Goal: Task Accomplishment & Management: Complete application form

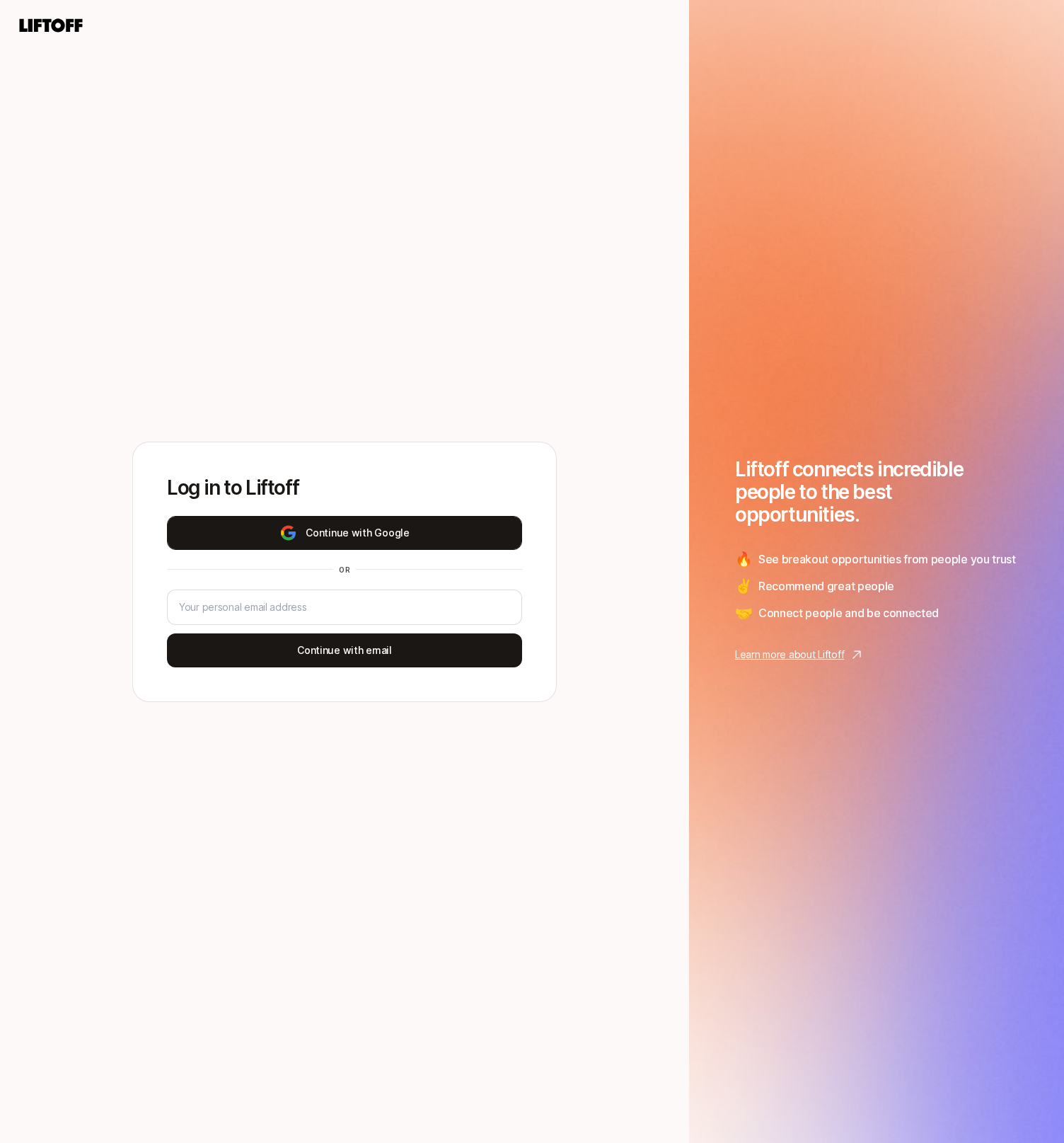
click at [428, 531] on button "Continue with Google" at bounding box center [344, 533] width 356 height 34
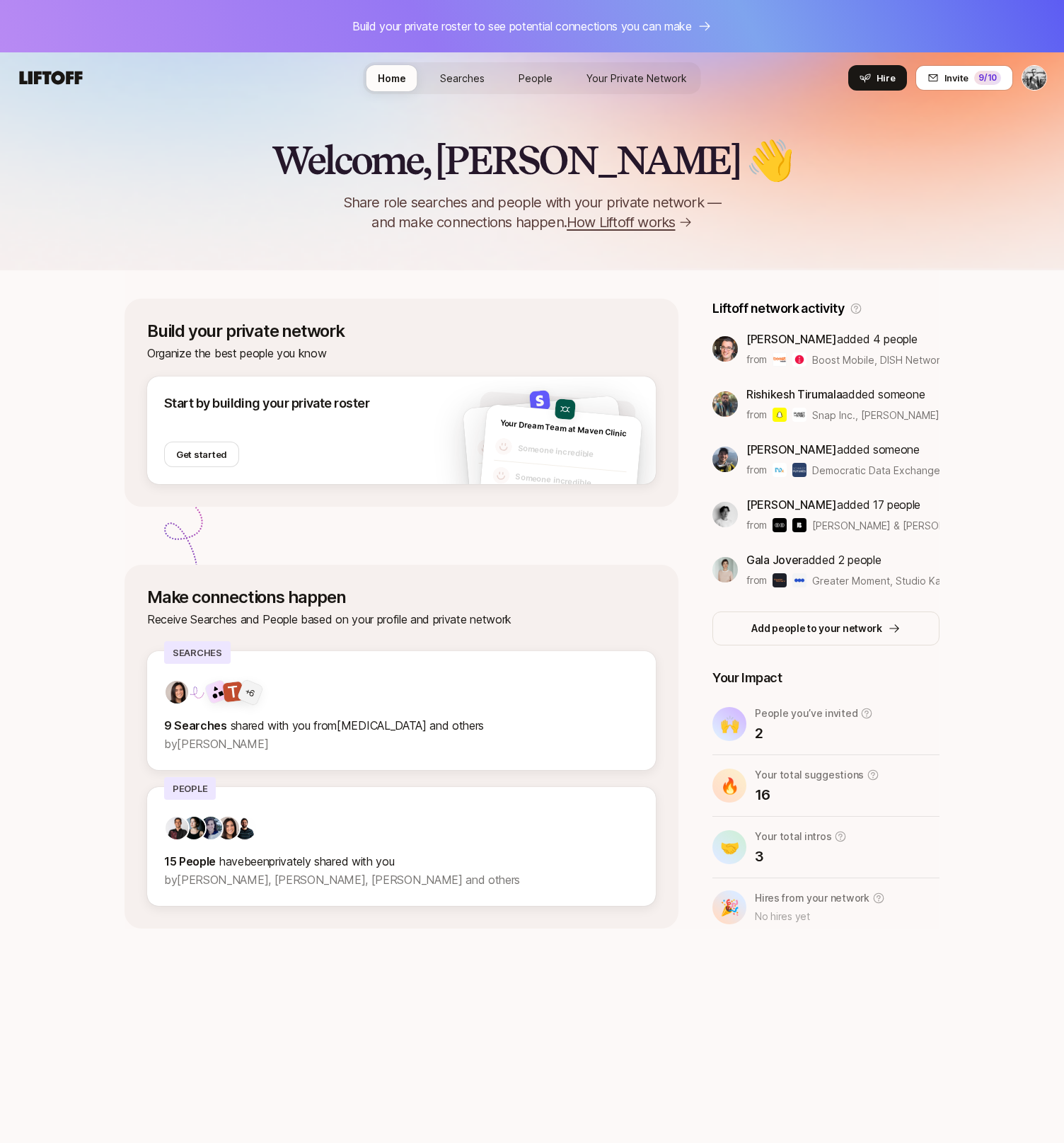
drag, startPoint x: 784, startPoint y: 282, endPoint x: 583, endPoint y: 324, distance: 205.3
click at [773, 284] on div "Build your private network Organize the best people you know Start by building …" at bounding box center [532, 599] width 815 height 658
click at [201, 455] on button "Get started" at bounding box center [201, 454] width 75 height 25
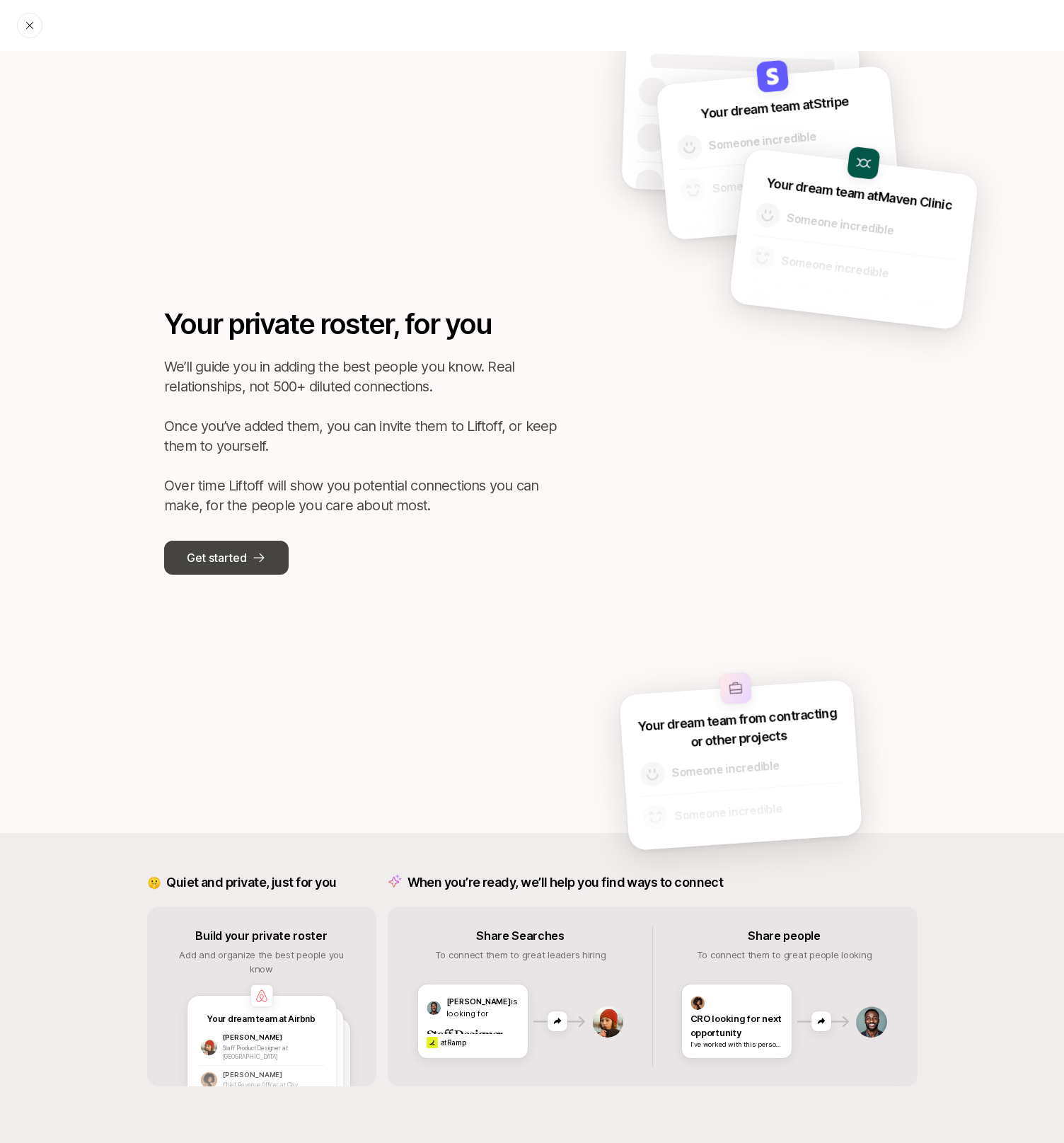
click at [209, 556] on p "Get started" at bounding box center [217, 558] width 60 height 19
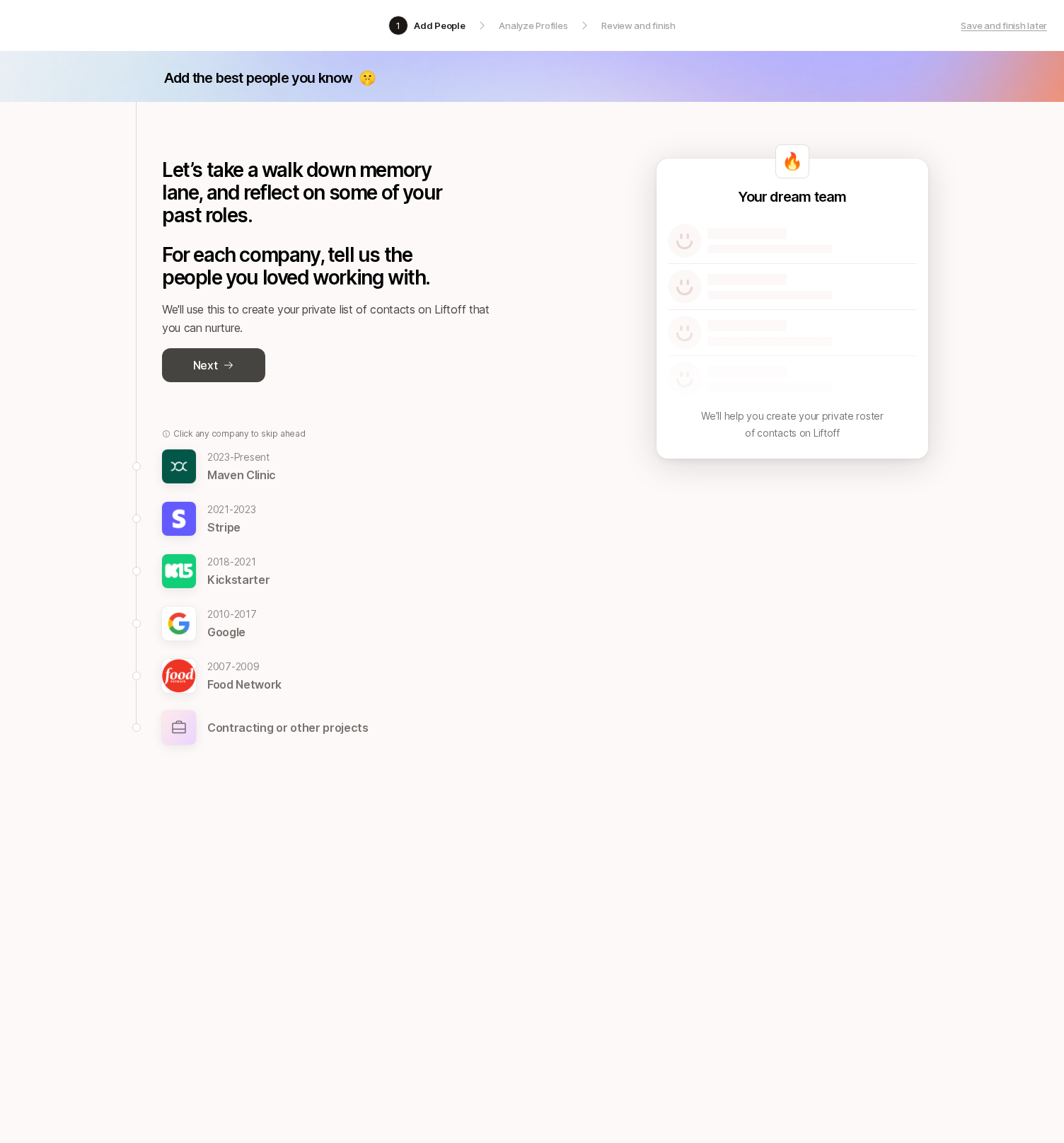
click at [219, 367] on button "Next" at bounding box center [213, 365] width 103 height 34
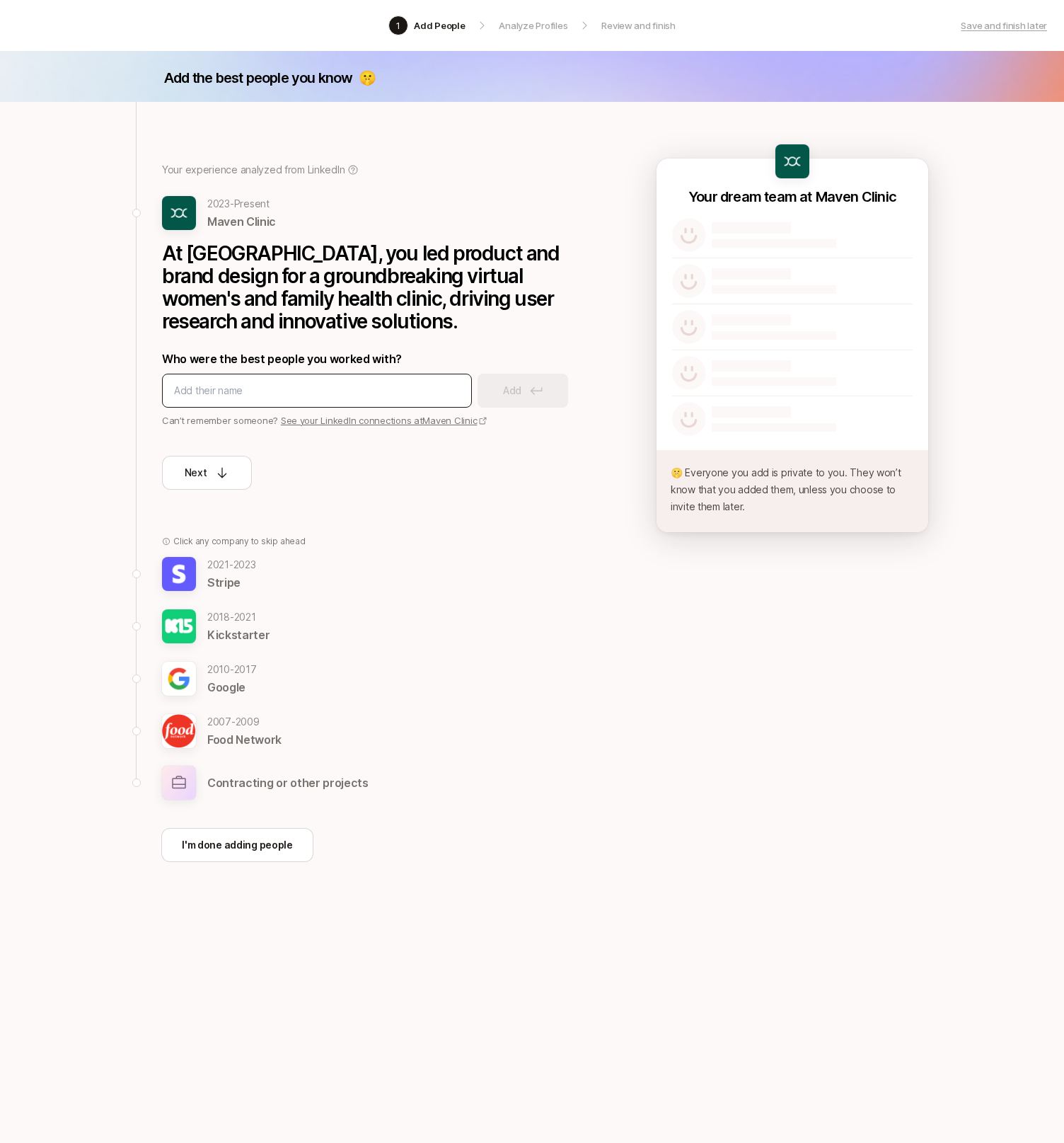
click at [300, 399] on input at bounding box center [316, 390] width 285 height 17
click at [382, 388] on input at bounding box center [316, 390] width 285 height 17
type input "Siddharth bhatia"
drag, startPoint x: 383, startPoint y: 387, endPoint x: 467, endPoint y: 434, distance: 96.3
click at [469, 437] on div "Next" at bounding box center [374, 459] width 425 height 63
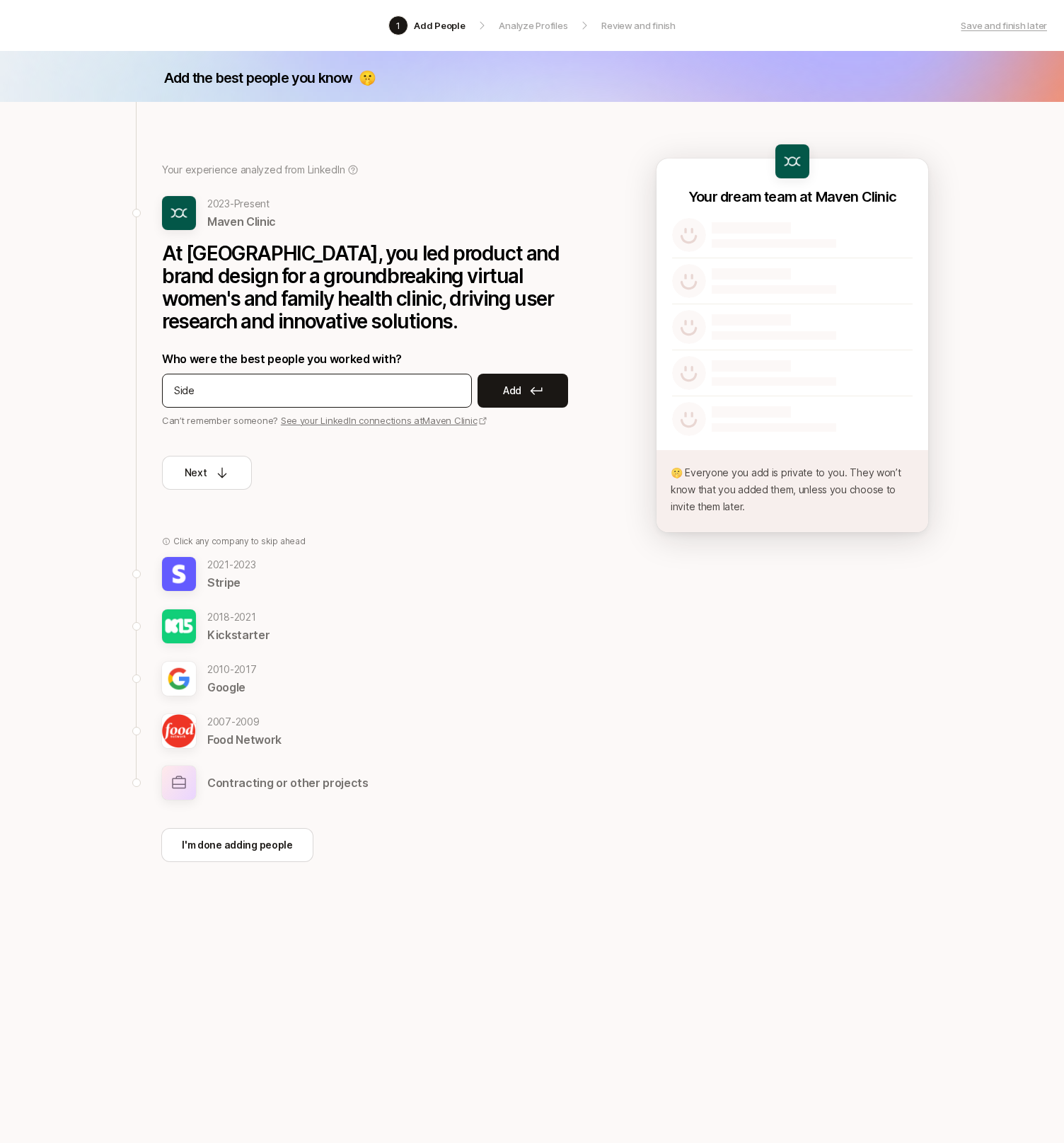
drag, startPoint x: 393, startPoint y: 420, endPoint x: 387, endPoint y: 401, distance: 19.9
click at [392, 420] on link "See your LinkedIn connections at Maven Clinic" at bounding box center [385, 420] width 208 height 11
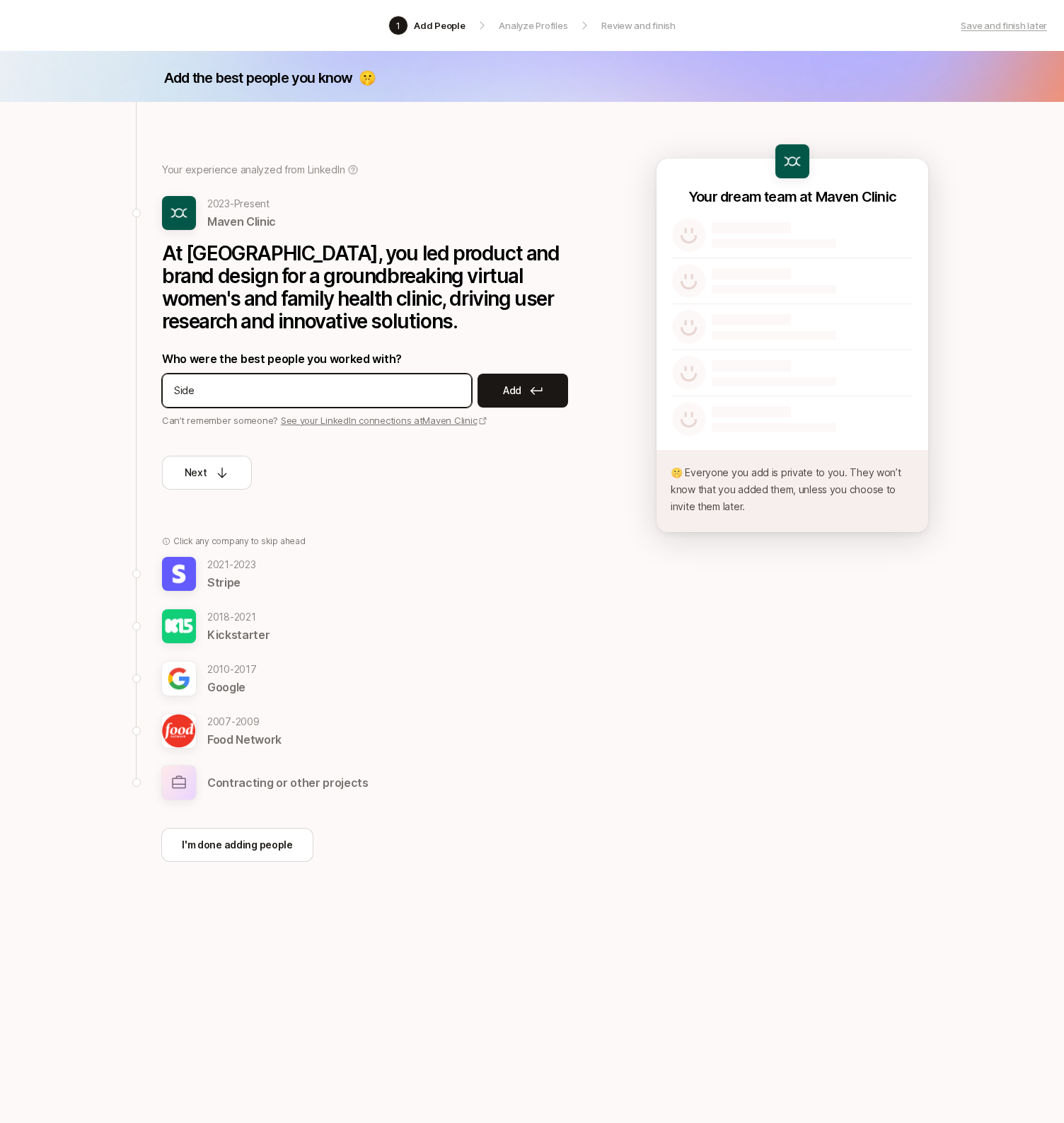
click at [356, 389] on input "Side" at bounding box center [316, 390] width 285 height 17
type input "Siddharth Bhatia"
type input "Loric Avanessian"
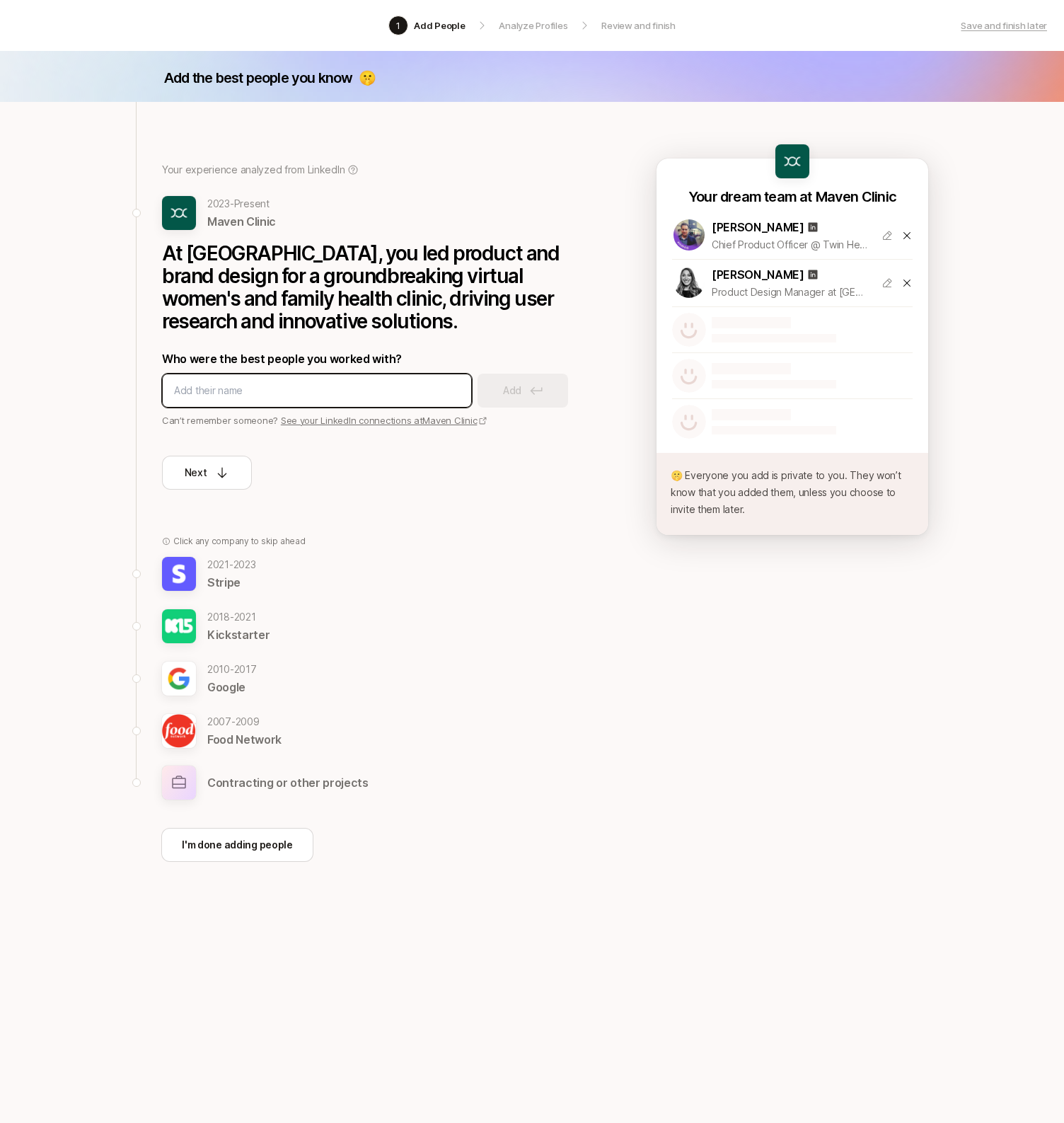
type input "J"
click at [223, 575] on p "Stripe" at bounding box center [232, 582] width 49 height 19
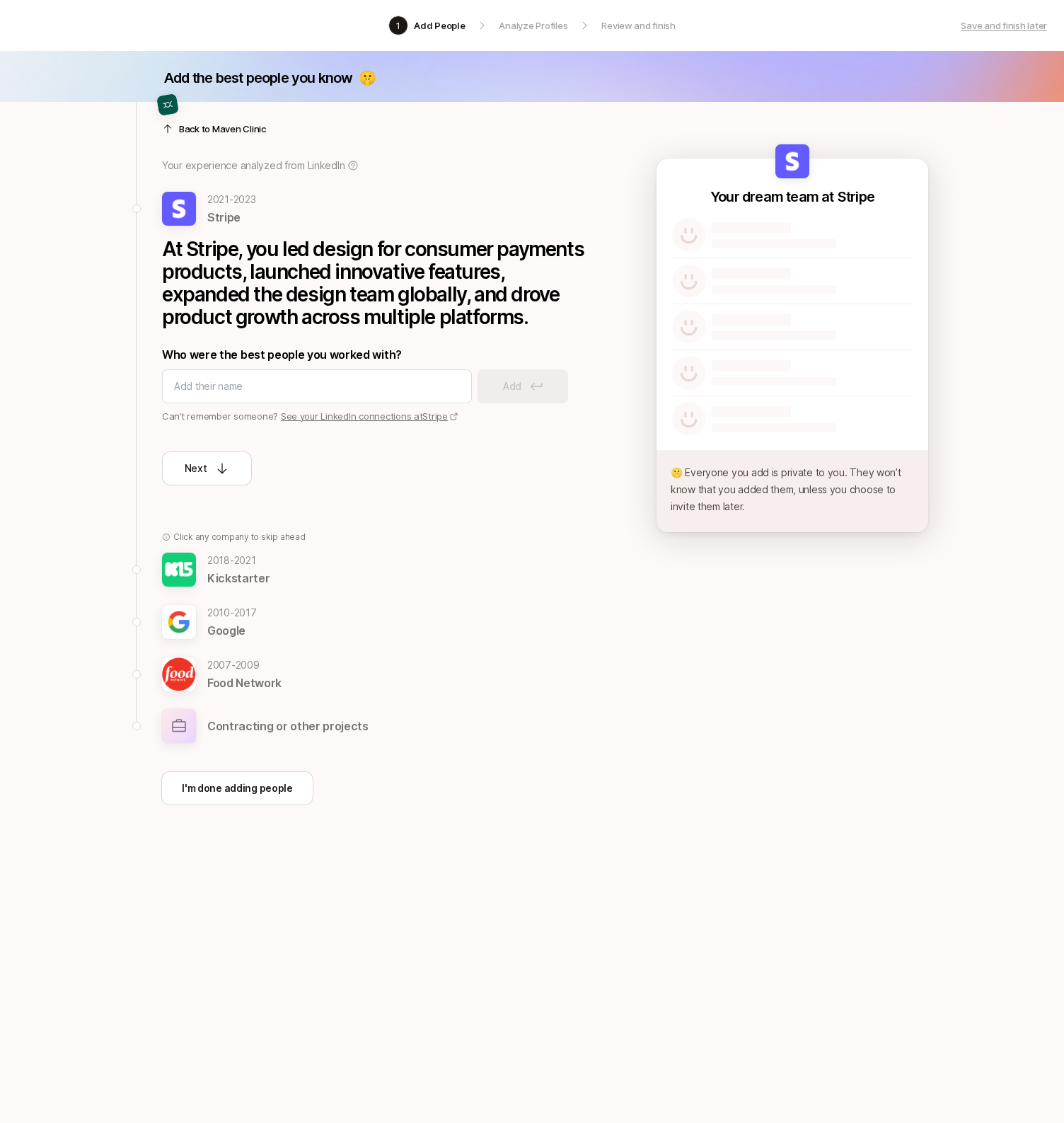
click at [420, 416] on link "See your LinkedIn connections at Stripe" at bounding box center [370, 416] width 178 height 11
click at [334, 384] on input at bounding box center [316, 386] width 285 height 17
type input "Keegan Jones"
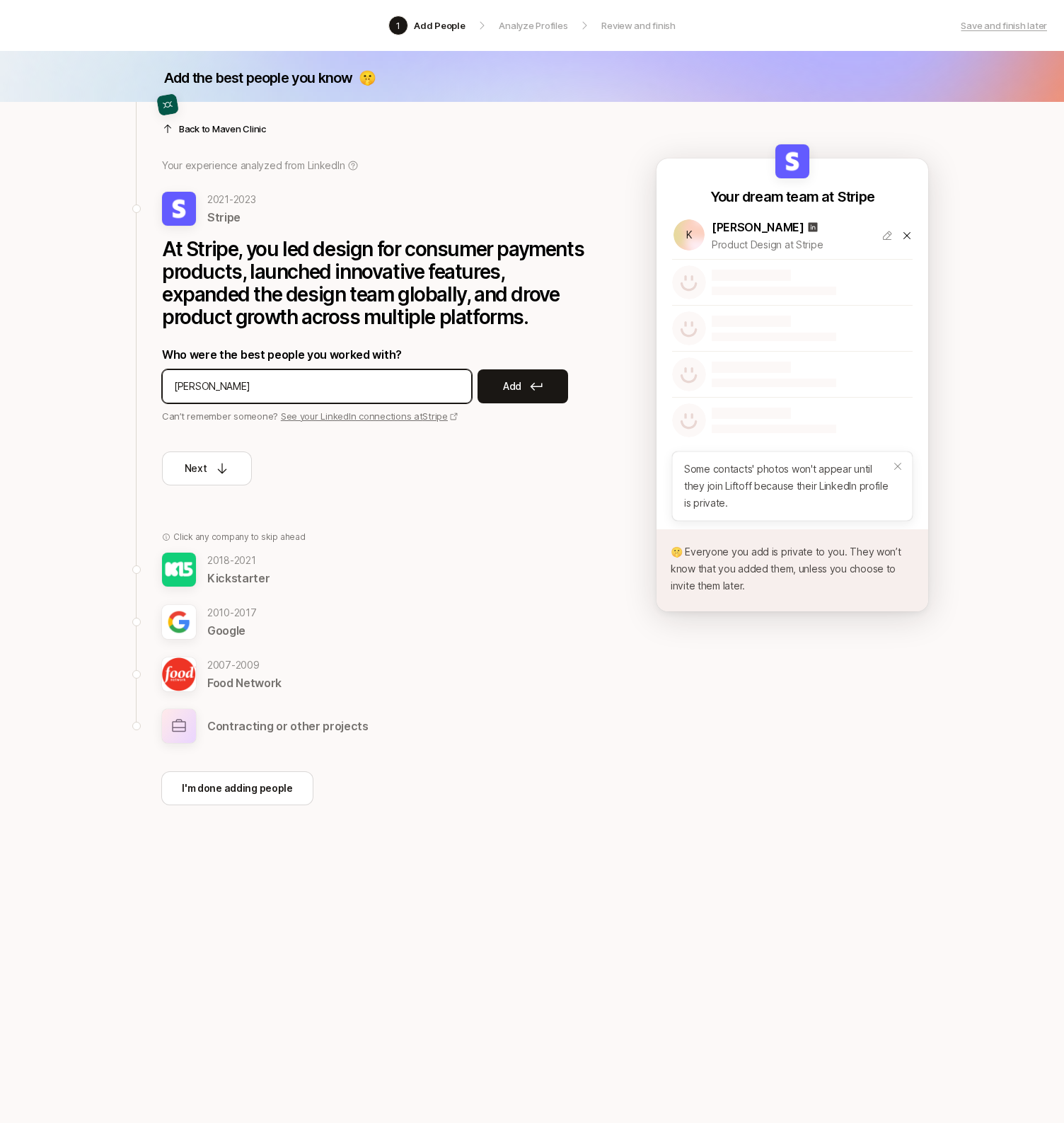
type input "Ryan Spencer"
click at [272, 393] on input at bounding box center [316, 386] width 285 height 17
type input "Tyler Howarth"
type input "Lisa Looye"
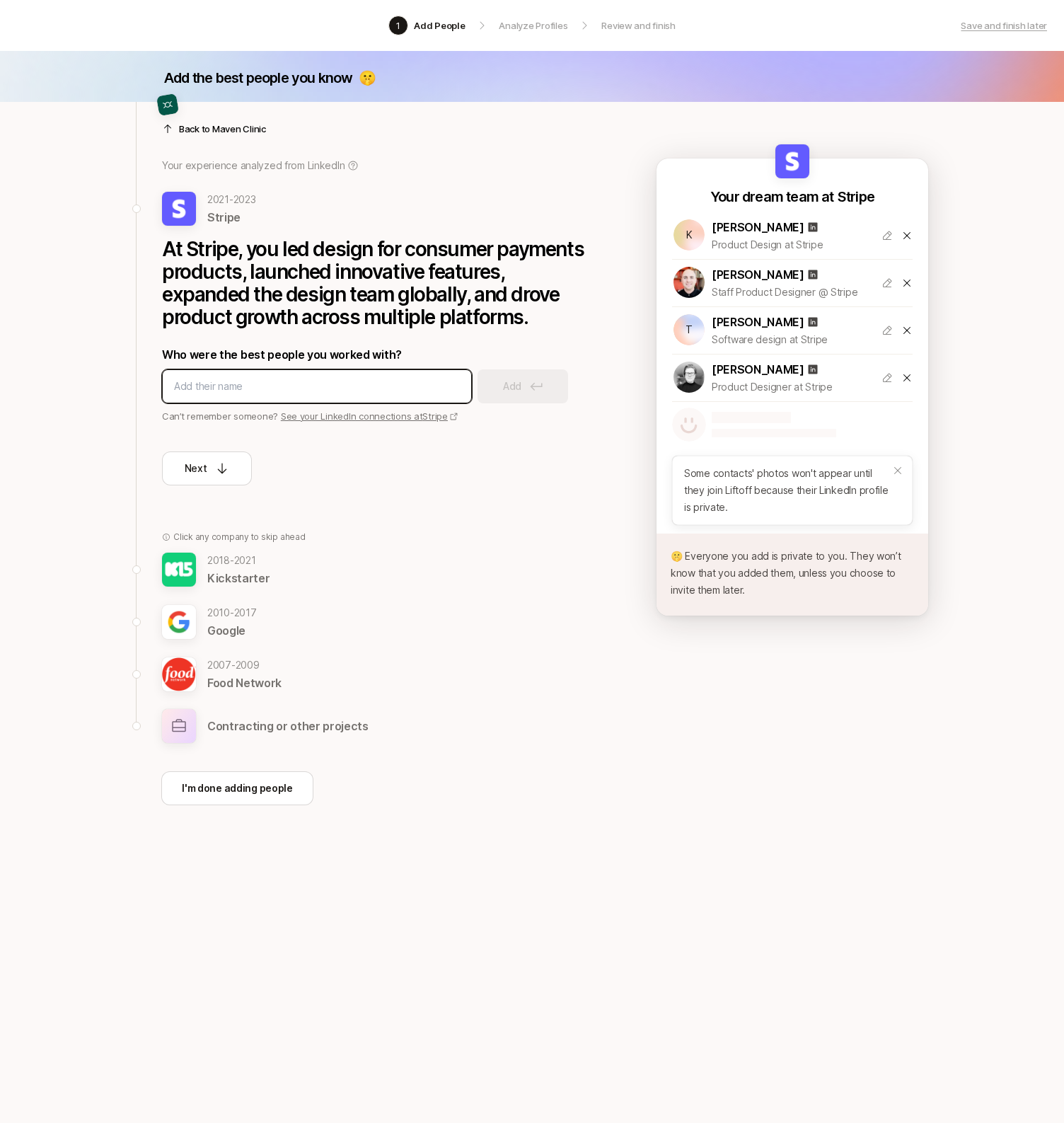
click at [332, 385] on input at bounding box center [316, 386] width 285 height 17
click at [334, 385] on input at bounding box center [316, 386] width 285 height 17
type input "Arjun Mahesh"
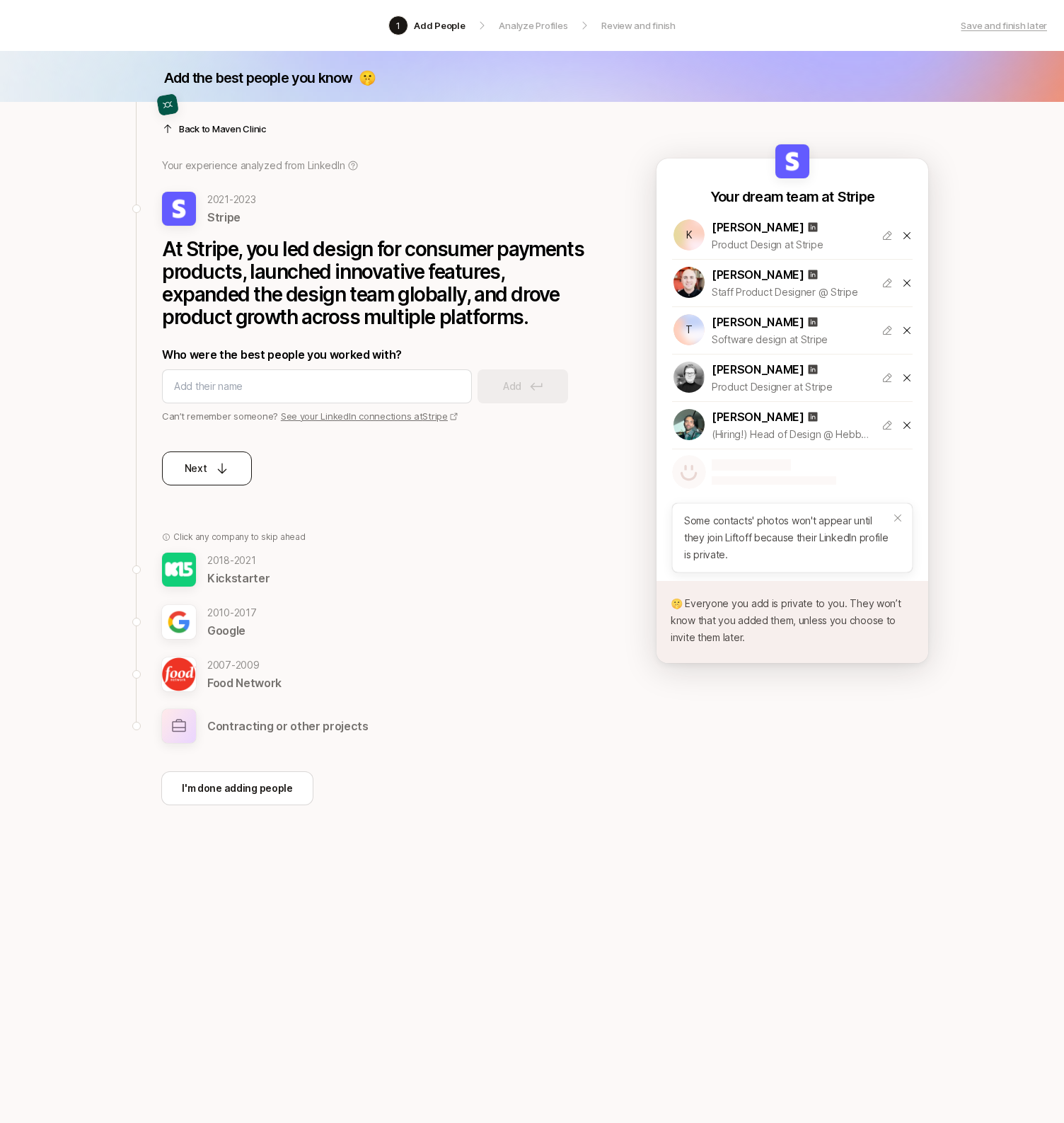
click at [205, 471] on p "Next" at bounding box center [196, 468] width 22 height 17
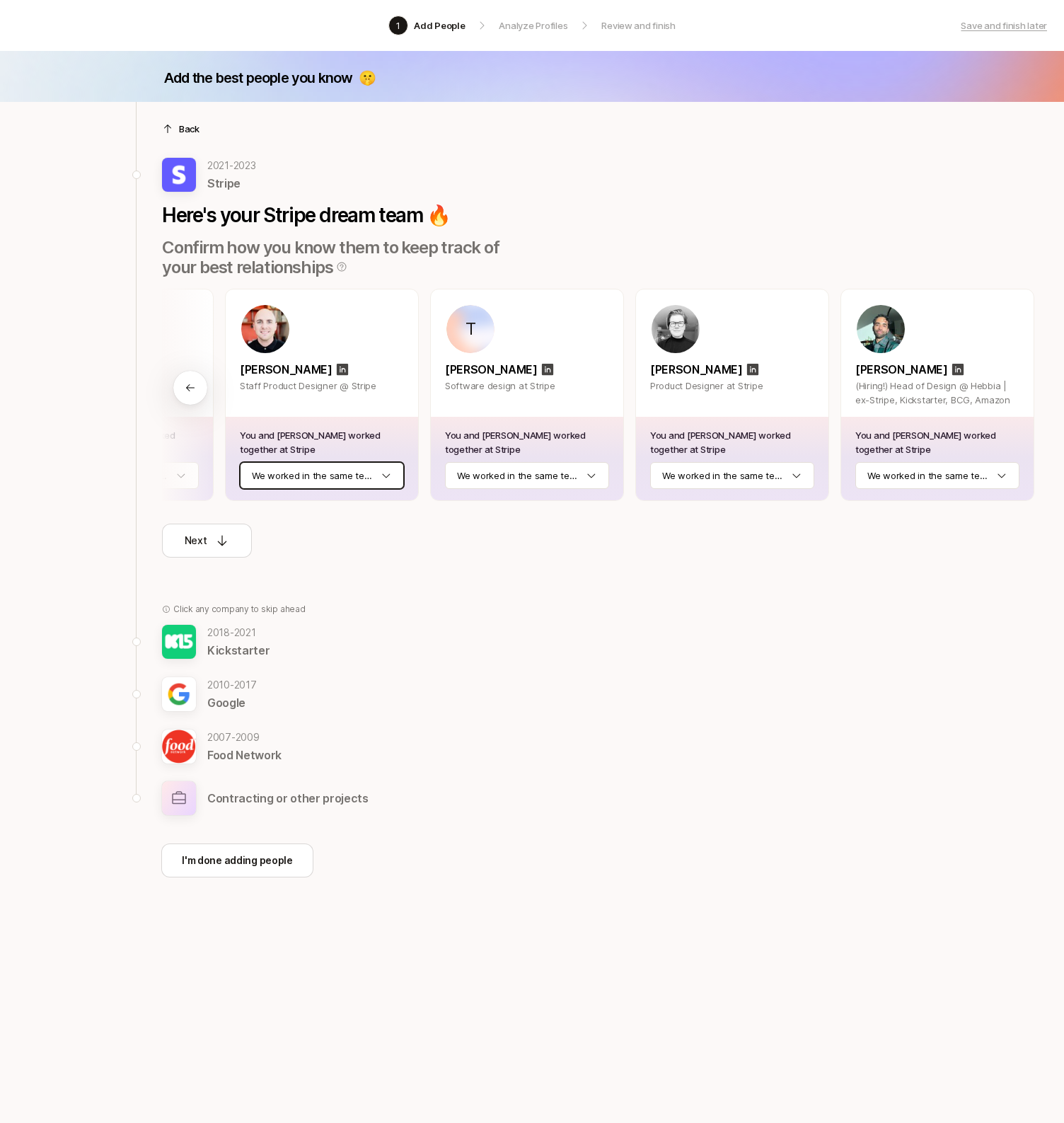
click at [358, 474] on html "1 Add People Analyze Profiles Review and finish Save and finish later Add the b…" at bounding box center [532, 562] width 1064 height 1123
drag, startPoint x: 646, startPoint y: 596, endPoint x: 711, endPoint y: 588, distance: 65.5
click at [674, 595] on html "1 Add People Analyze Profiles Review and finish Save and finish later Add the b…" at bounding box center [532, 562] width 1064 height 1123
click at [924, 480] on html "1 Add People Analyze Profiles Review and finish Save and finish later Add the b…" at bounding box center [532, 562] width 1064 height 1123
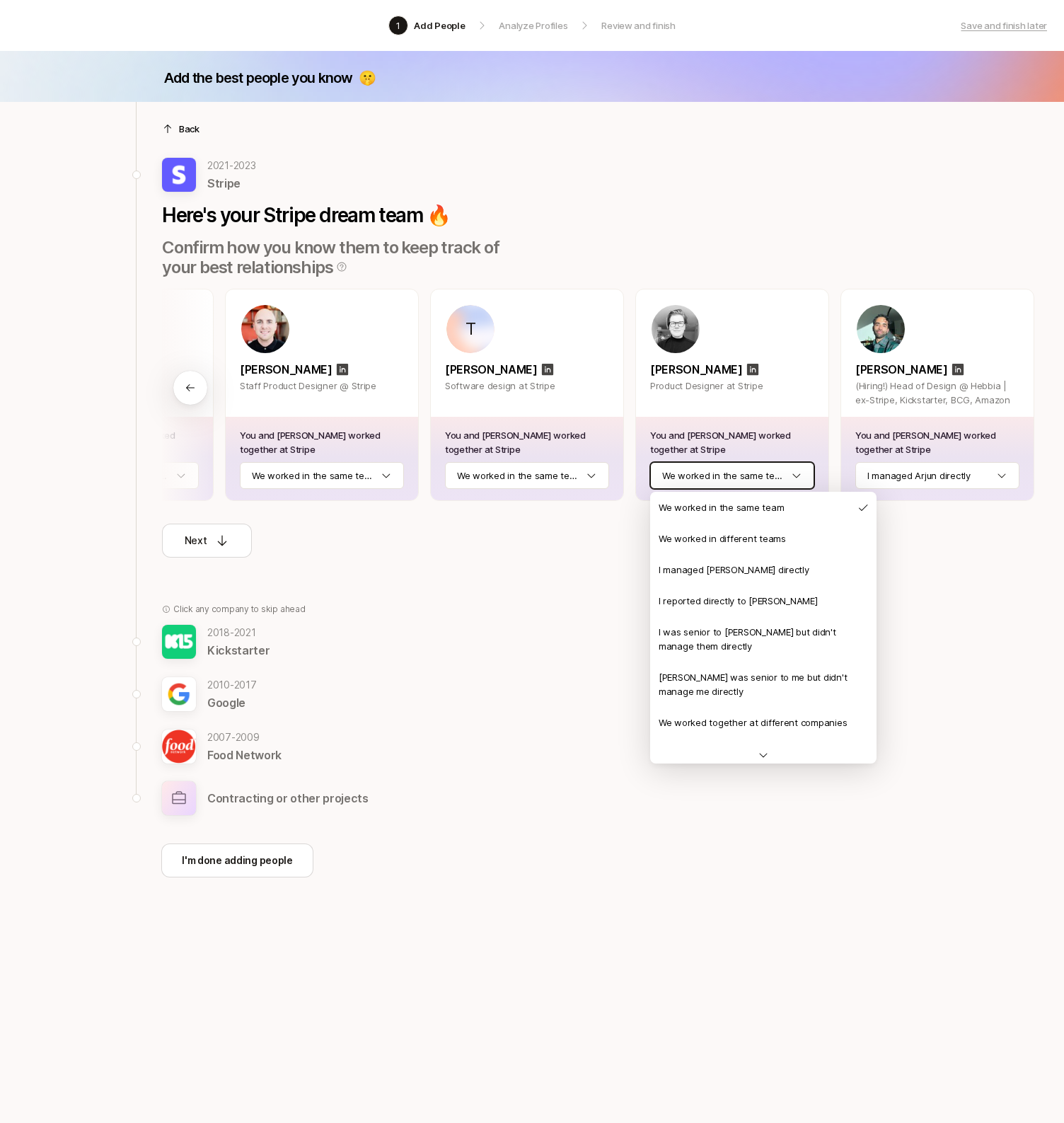
click at [742, 478] on html "1 Add People Analyze Profiles Review and finish Save and finish later Add the b…" at bounding box center [532, 562] width 1064 height 1123
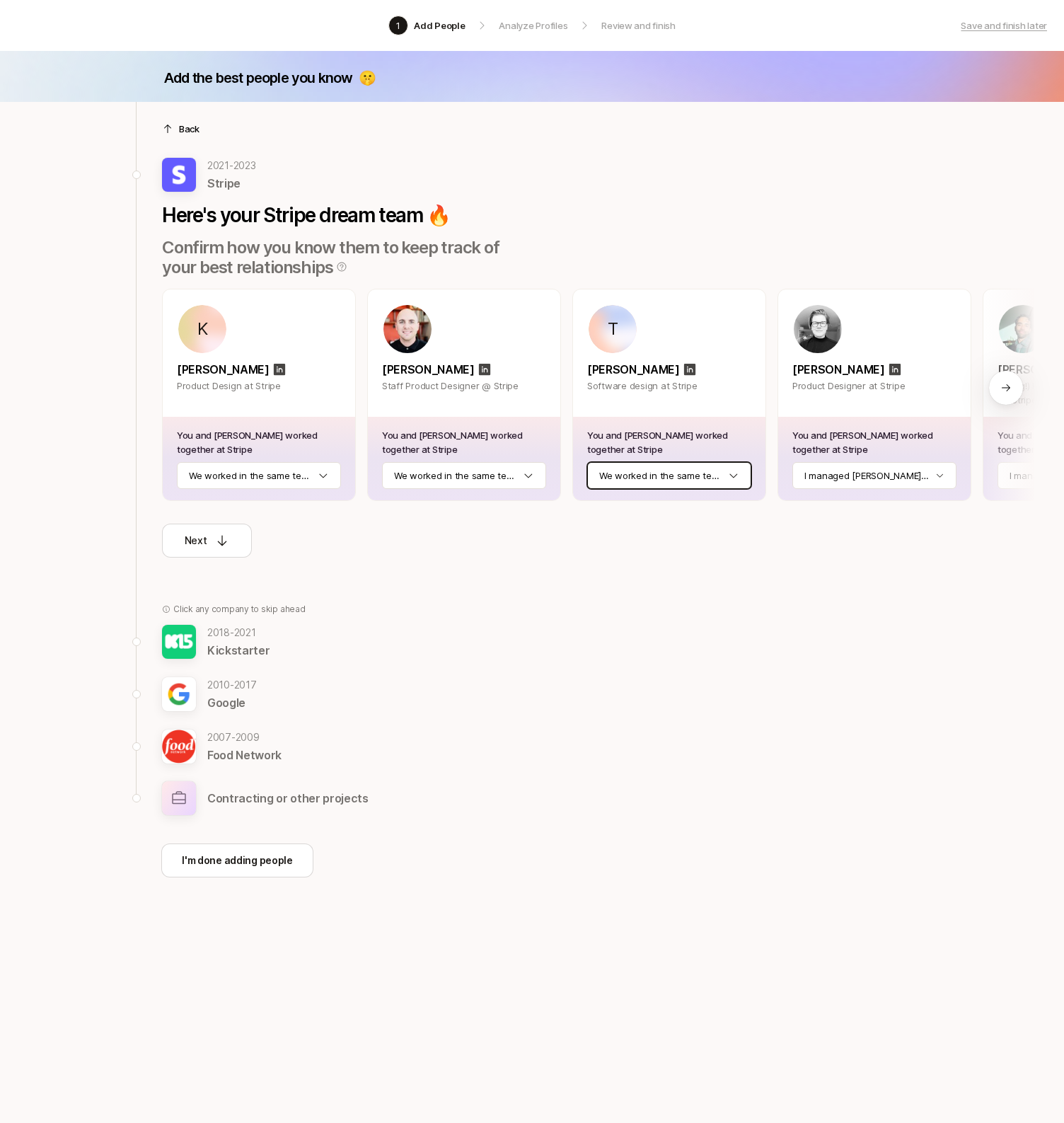
click at [638, 477] on html "1 Add People Analyze Profiles Review and finish Save and finish later Add the b…" at bounding box center [532, 562] width 1064 height 1123
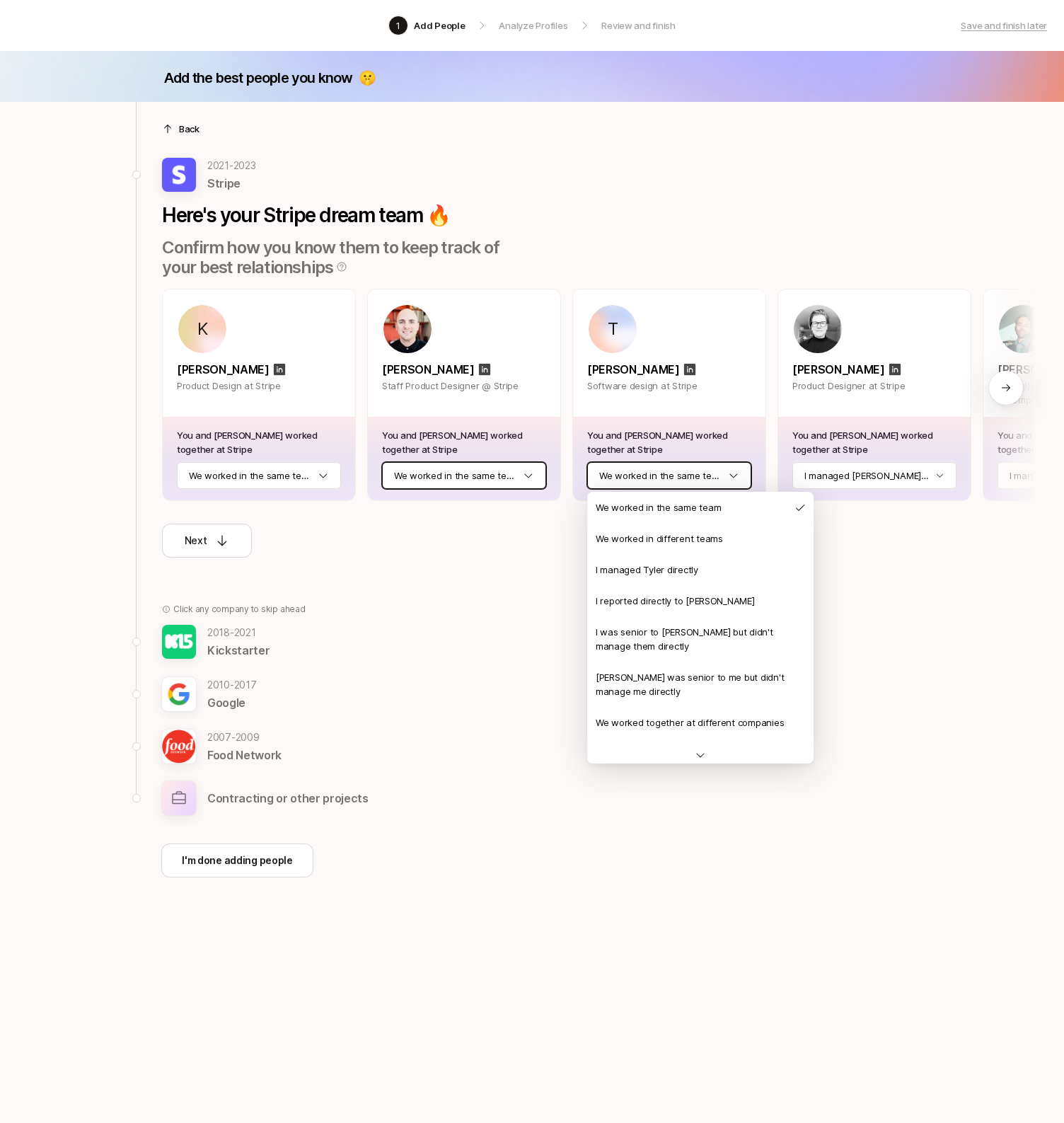
click at [530, 486] on html "1 Add People Analyze Profiles Review and finish Save and finish later Add the b…" at bounding box center [532, 562] width 1064 height 1123
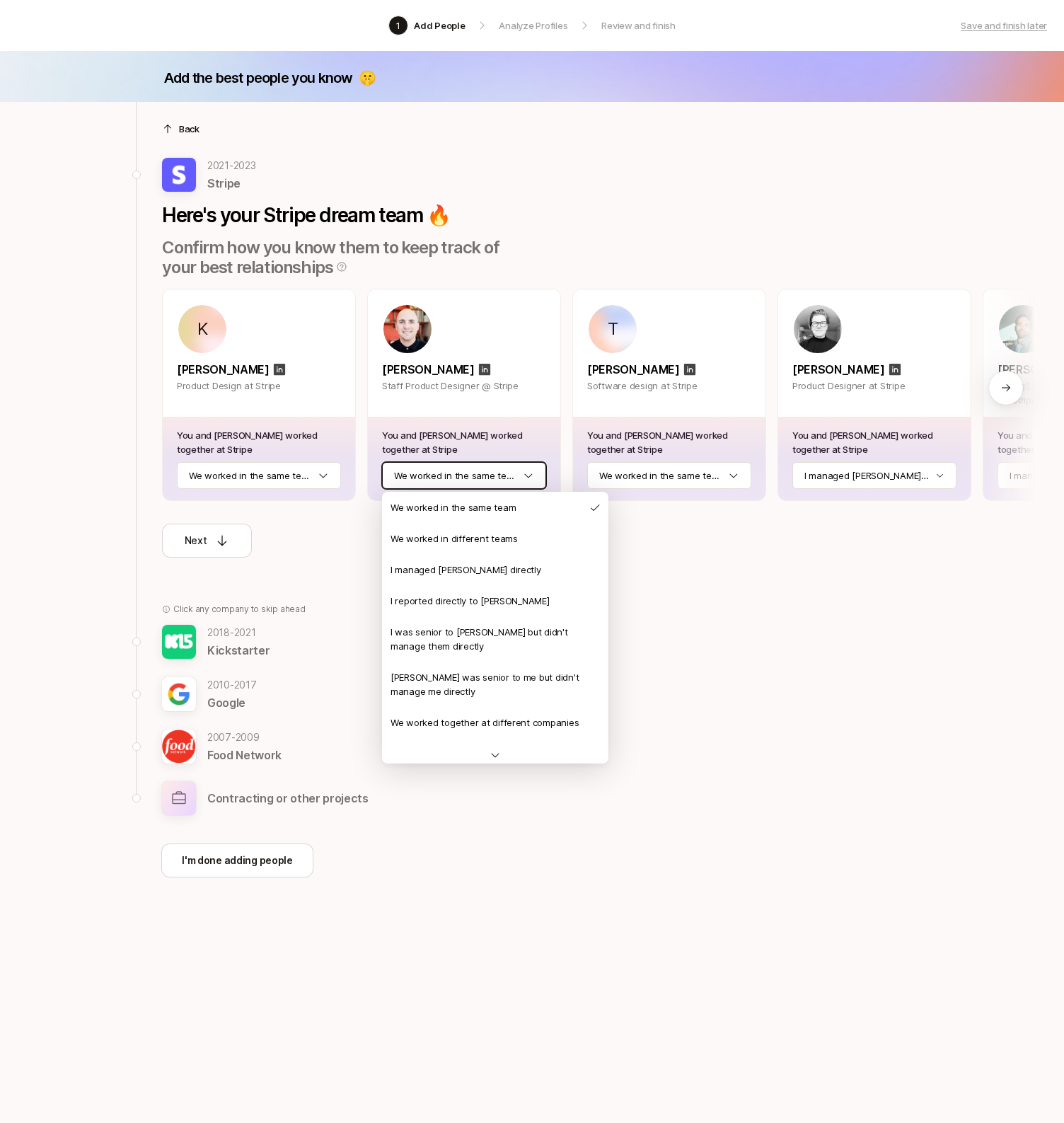
click at [477, 474] on html "1 Add People Analyze Profiles Review and finish Save and finish later Add the b…" at bounding box center [532, 562] width 1064 height 1123
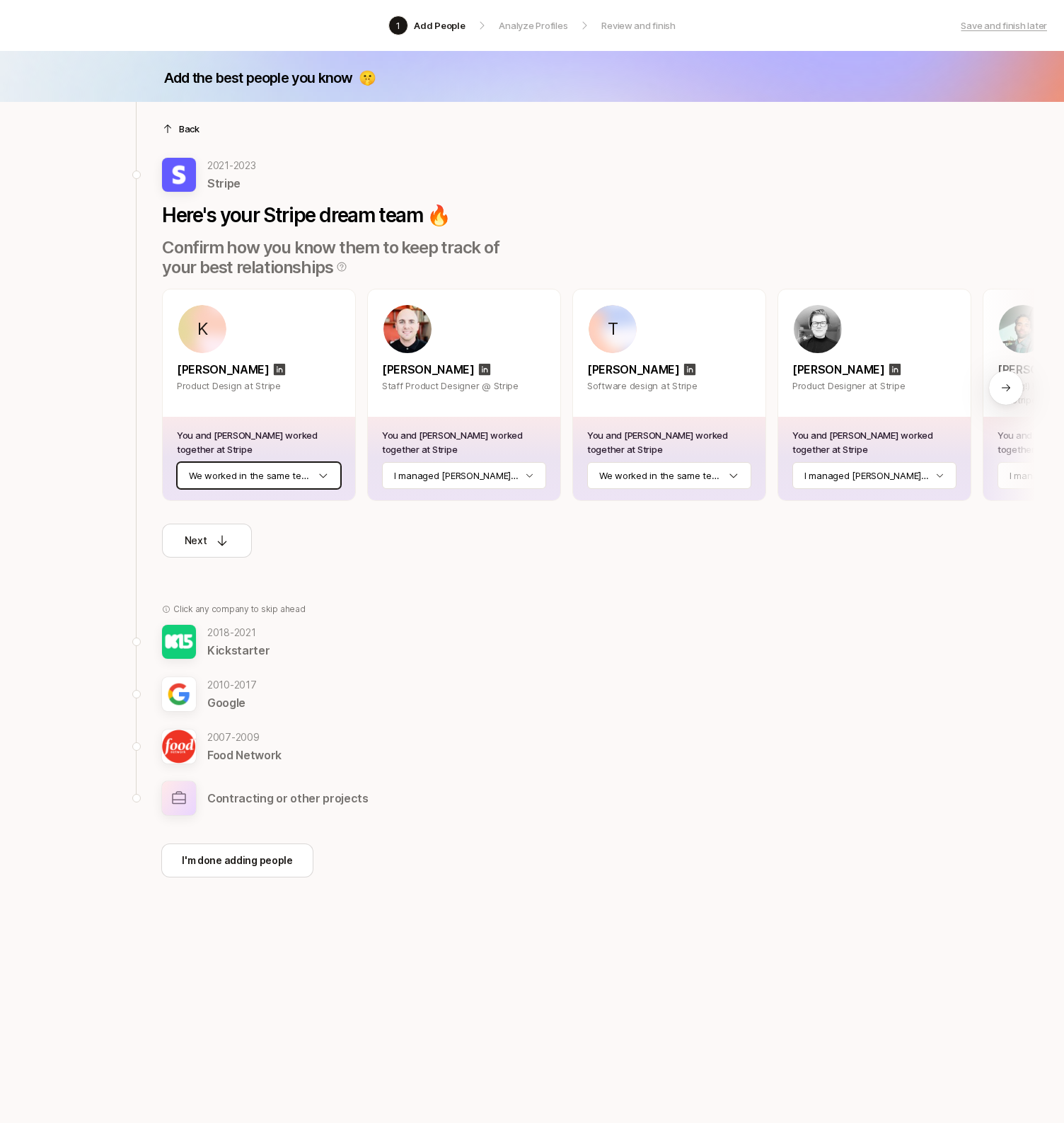
click at [291, 471] on html "1 Add People Analyze Profiles Review and finish Save and finish later Add the b…" at bounding box center [532, 562] width 1064 height 1123
click at [659, 480] on html "1 Add People Analyze Profiles Review and finish Save and finish later Add the b…" at bounding box center [532, 562] width 1064 height 1123
click at [196, 544] on p "Next" at bounding box center [196, 541] width 22 height 17
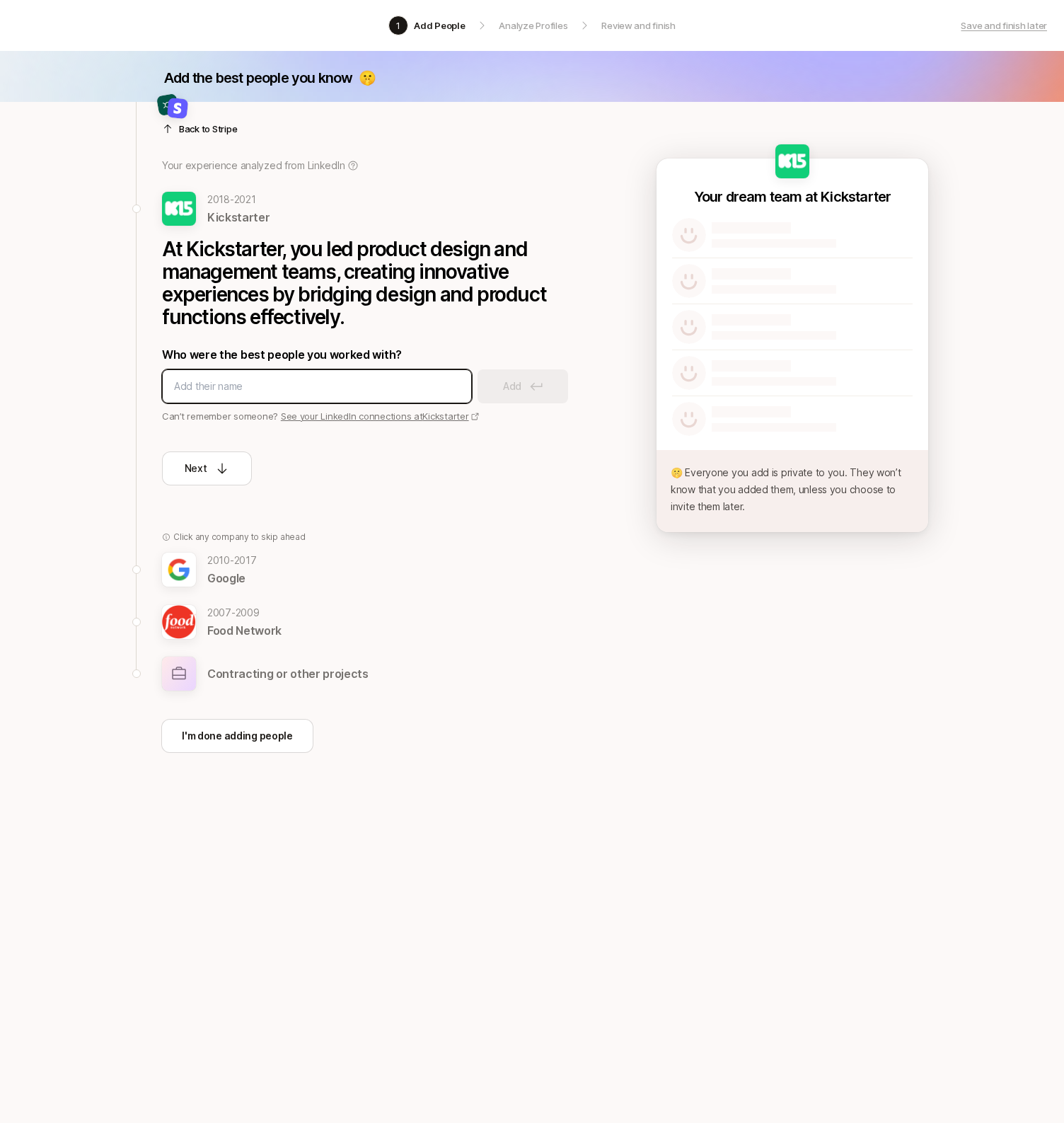
click at [421, 379] on input at bounding box center [316, 386] width 285 height 17
click at [414, 389] on input at bounding box center [316, 386] width 285 height 17
type input "Colleen McDonald"
type input "Mamuna Oladipo"
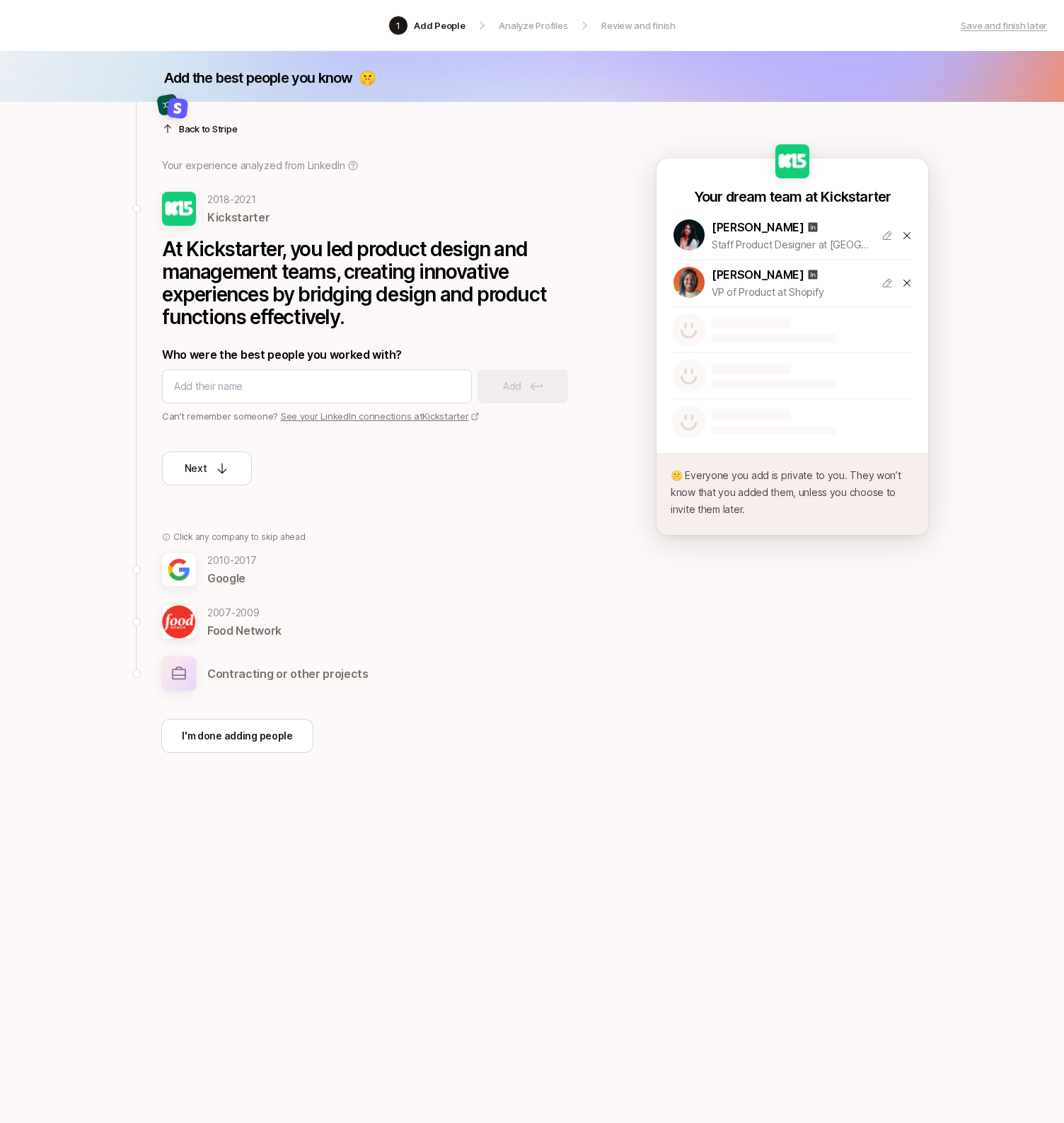
click at [612, 576] on div "Back to Stripe Your experience analyzed from LinkedIn 2018 - 2021 Kickstarter A…" at bounding box center [532, 473] width 815 height 741
click at [201, 474] on p "Next" at bounding box center [196, 468] width 22 height 17
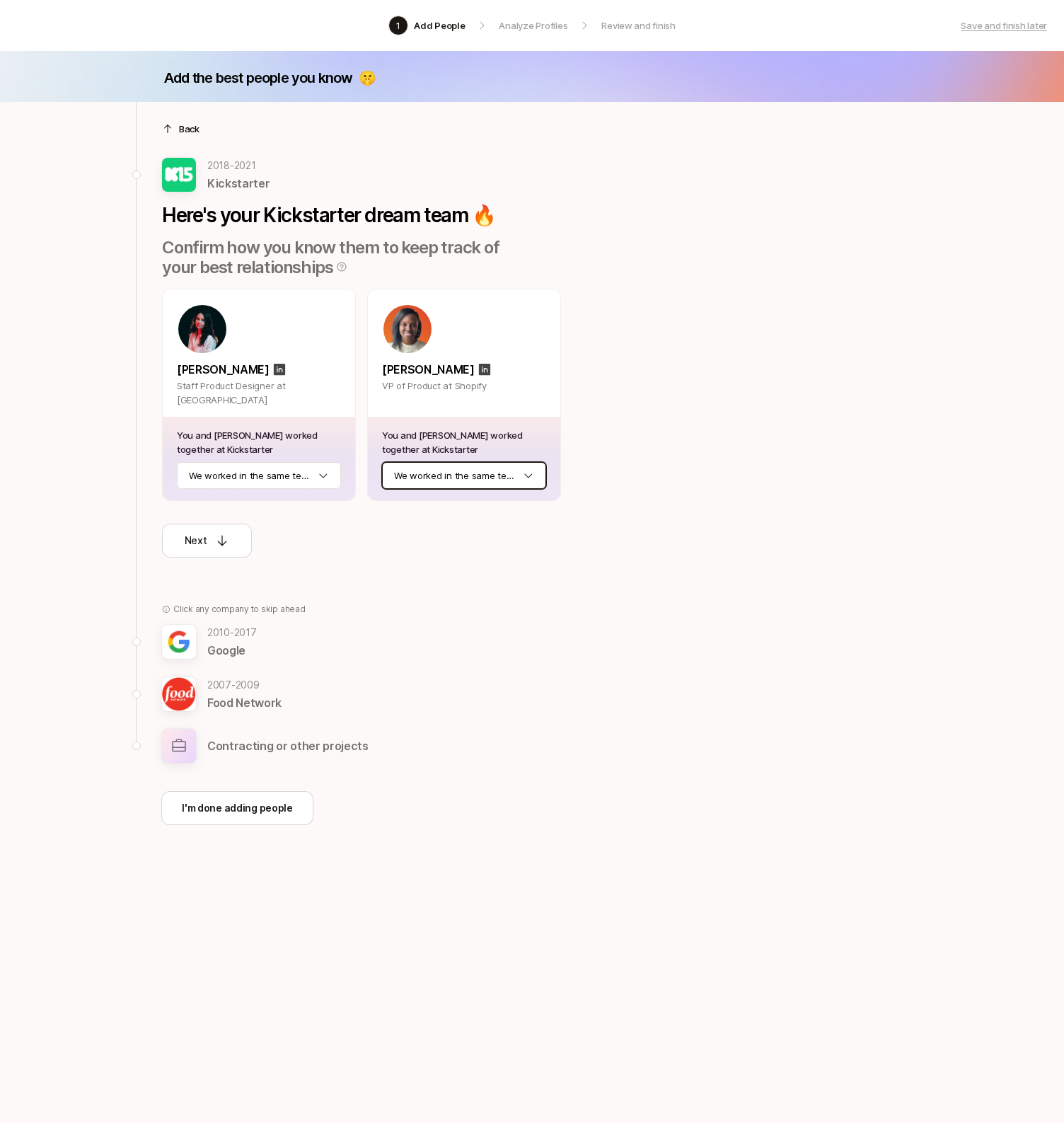
click at [430, 480] on html "1 Add People Analyze Profiles Review and finish Save and finish later Add the b…" at bounding box center [532, 562] width 1064 height 1123
click at [260, 479] on html "1 Add People Analyze Profiles Review and finish Save and finish later Add the b…" at bounding box center [532, 562] width 1064 height 1123
click at [269, 476] on html "1 Add People Analyze Profiles Review and finish Save and finish later Add the b…" at bounding box center [532, 562] width 1064 height 1123
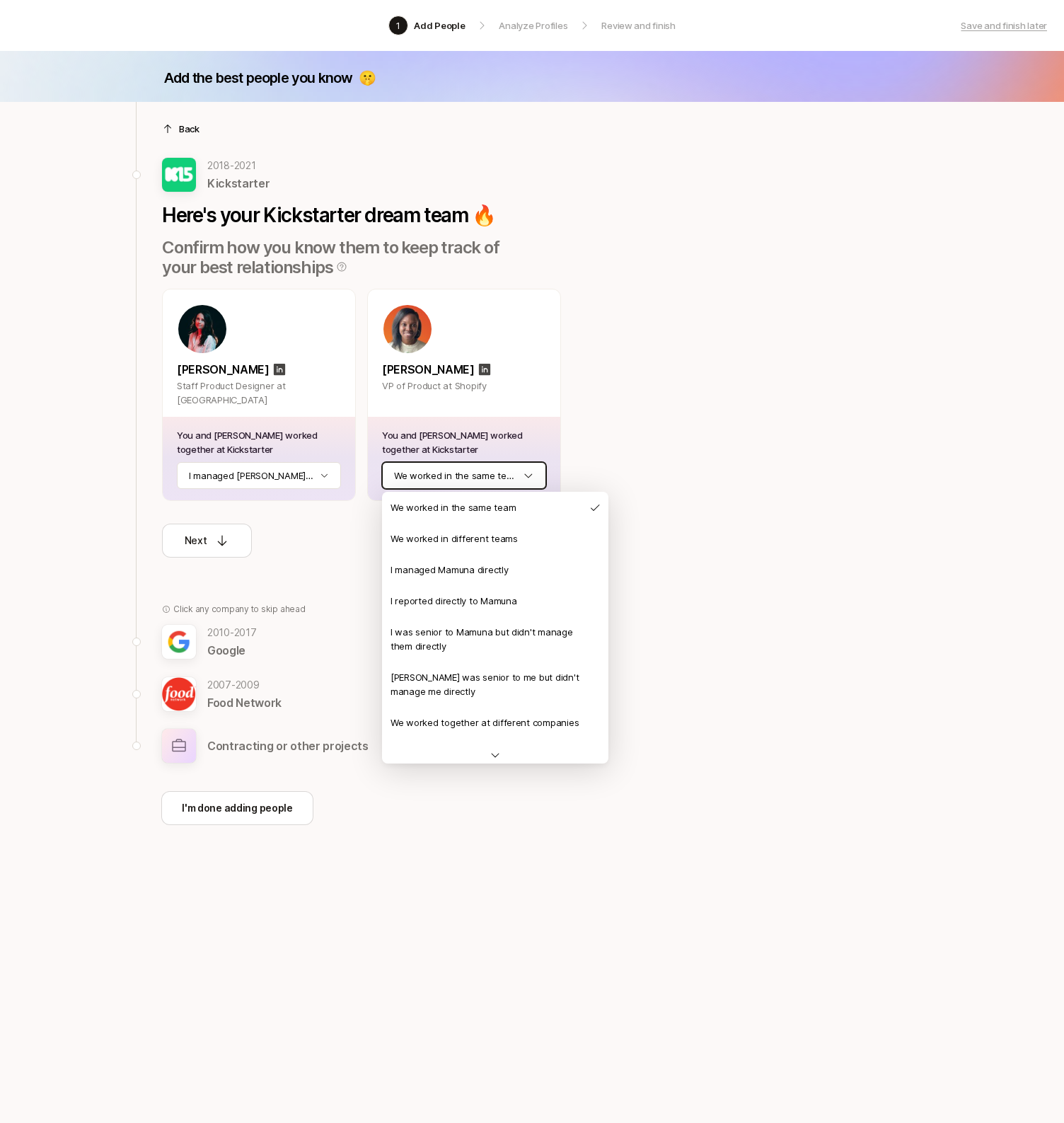
click at [443, 474] on html "1 Add People Analyze Profiles Review and finish Save and finish later Add the b…" at bounding box center [532, 562] width 1064 height 1123
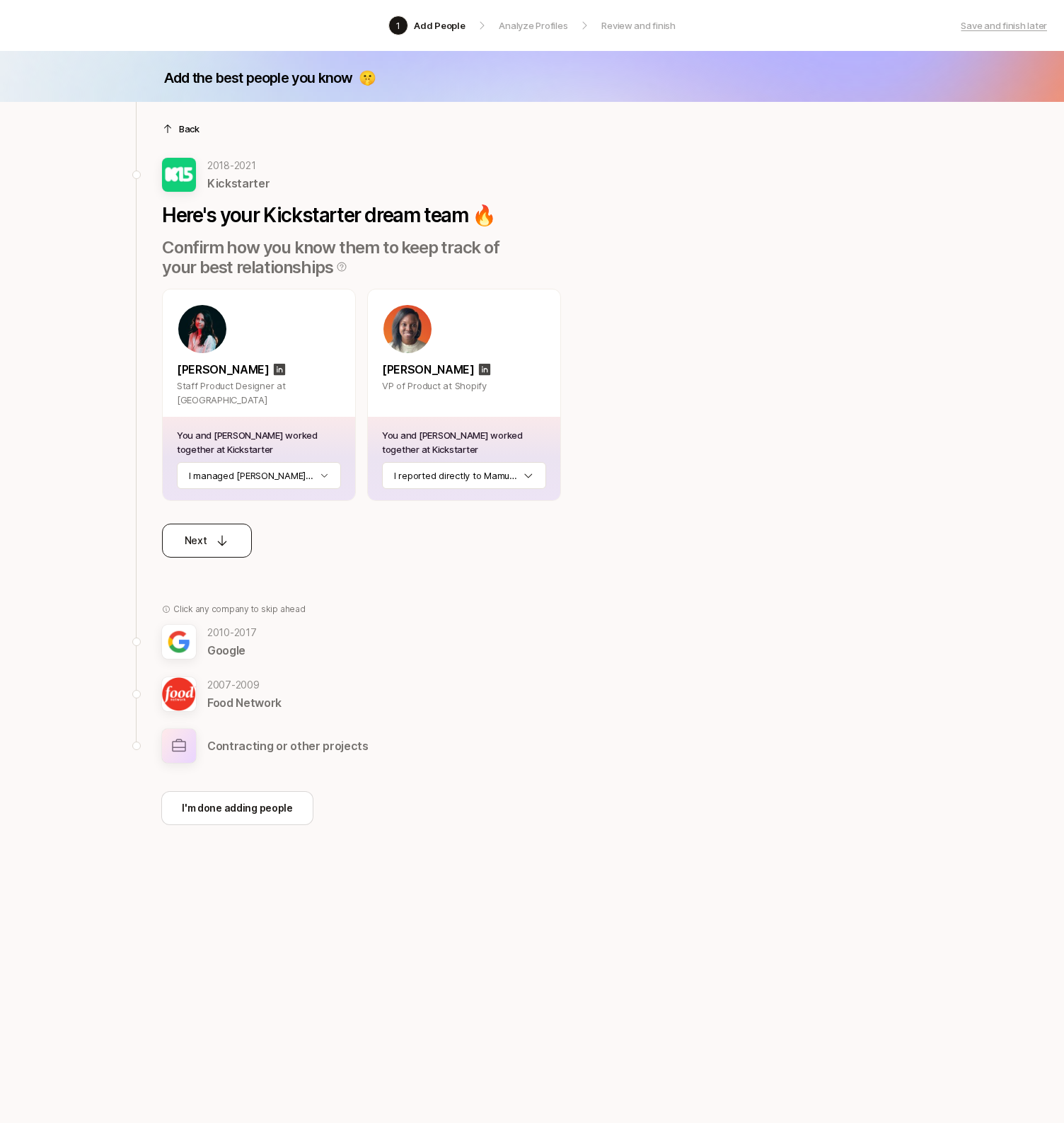
click at [208, 541] on div "Next" at bounding box center [207, 541] width 45 height 17
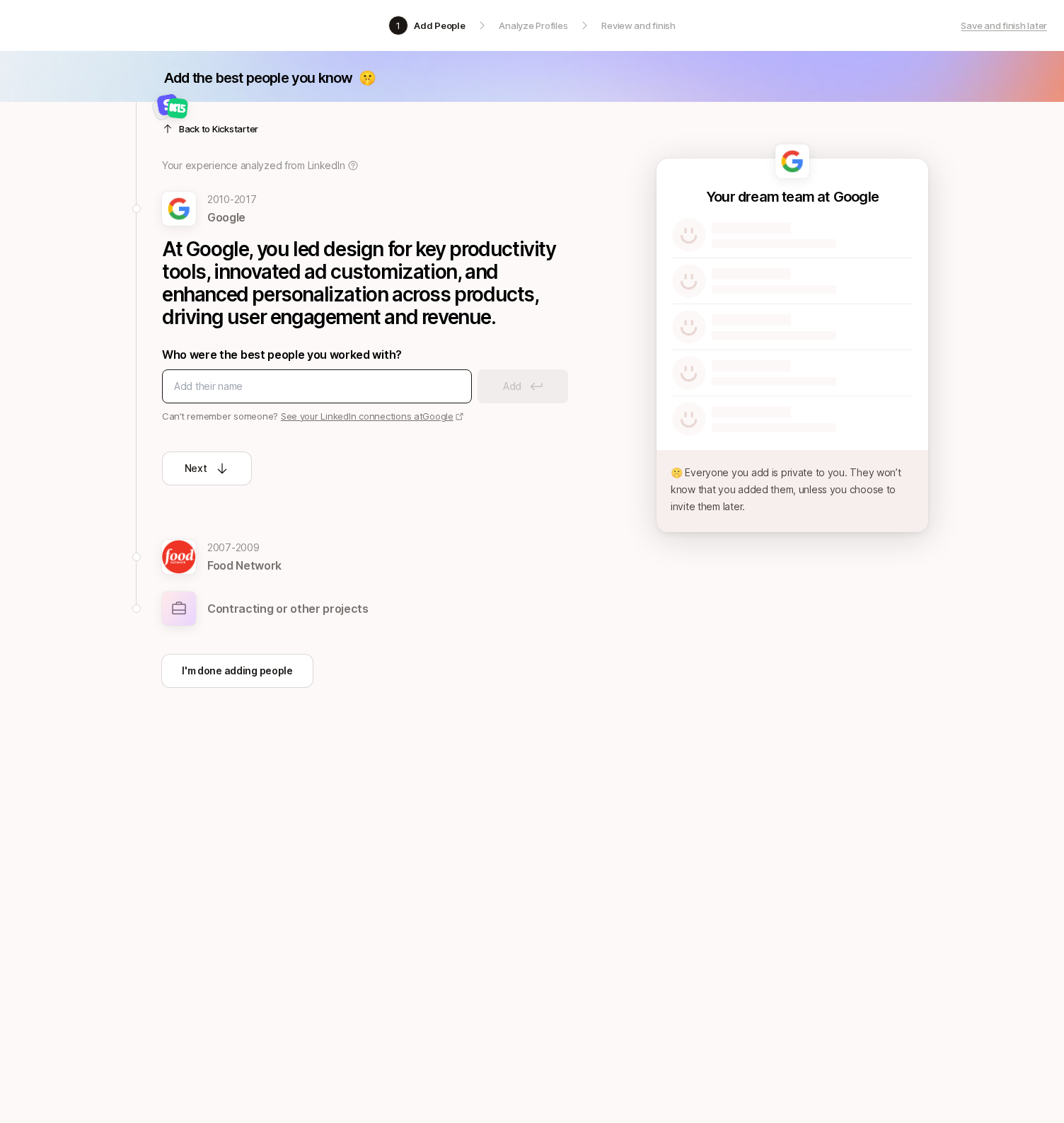
click at [238, 385] on input at bounding box center [316, 386] width 285 height 17
click at [237, 666] on p "I'm done adding people" at bounding box center [237, 671] width 111 height 17
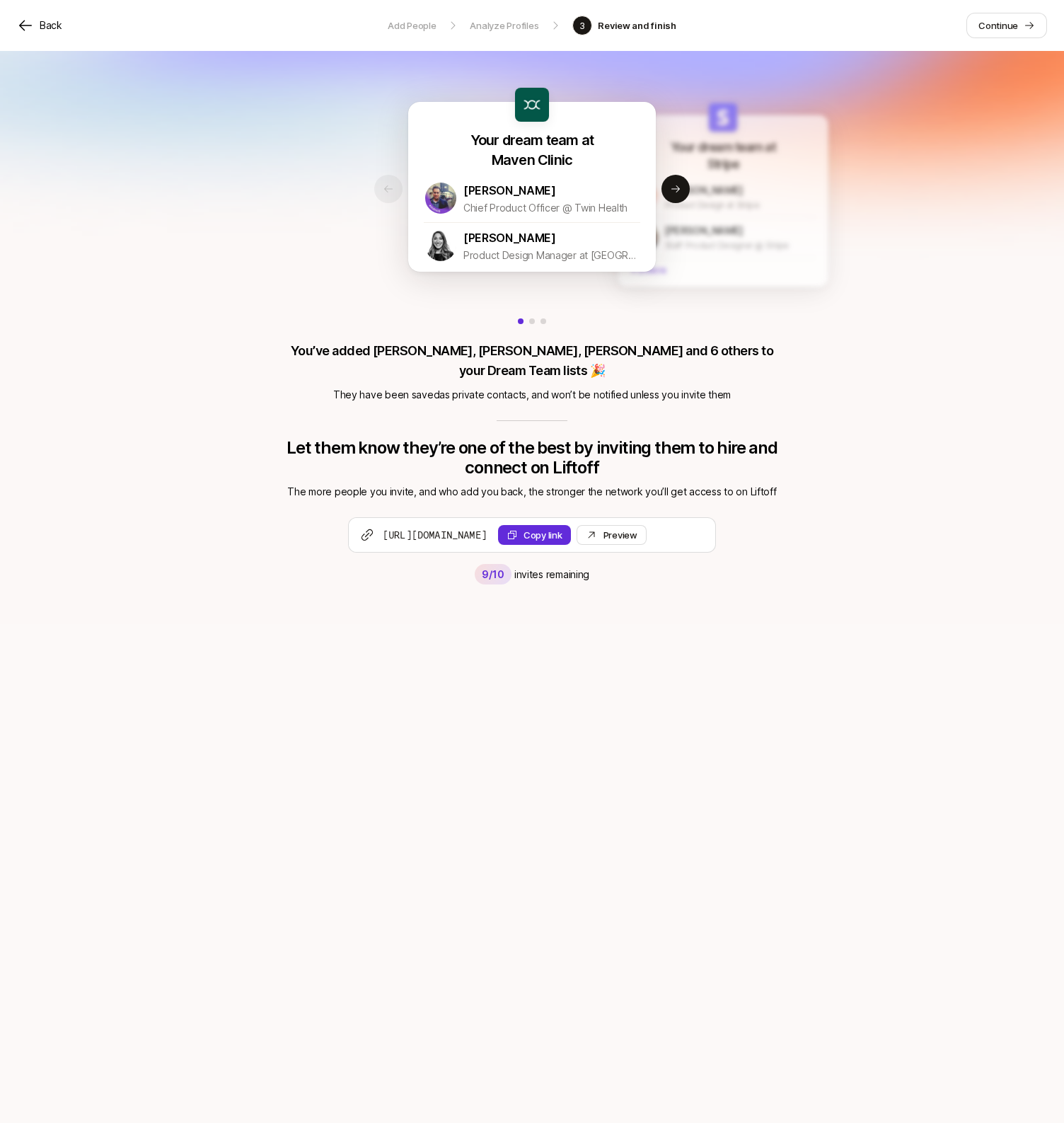
drag, startPoint x: 714, startPoint y: 722, endPoint x: 692, endPoint y: 701, distance: 30.4
click at [712, 722] on div "Back Add People Analyze Profiles 3 Review and finish Continue Your dream team a…" at bounding box center [532, 562] width 1064 height 1123
click at [637, 528] on div "Preview Invite" at bounding box center [620, 534] width 34 height 14
